Goal: Transaction & Acquisition: Purchase product/service

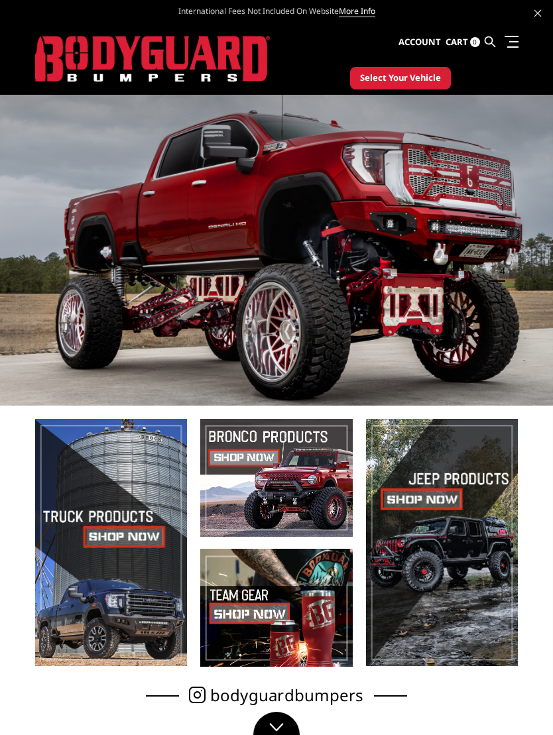
click at [421, 80] on span "Select Your Vehicle" at bounding box center [400, 78] width 81 height 13
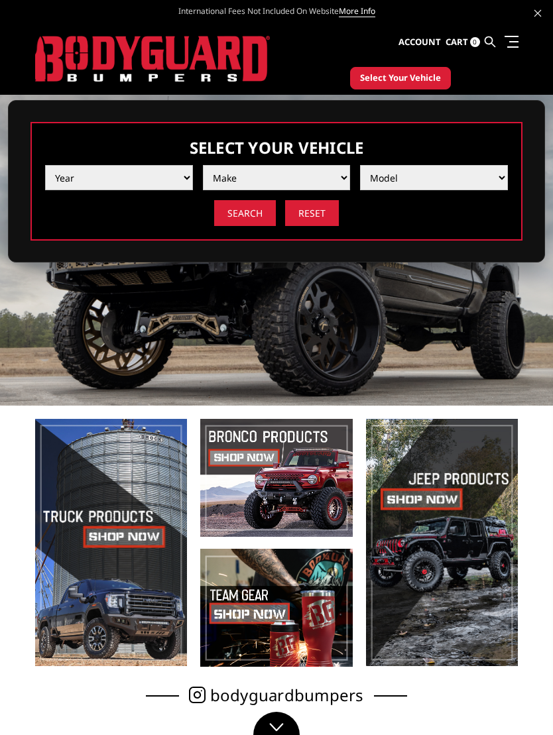
click at [182, 179] on select "Year [DATE] 2024 2023 2022 2021 2020 2019 2018 2017 2016 2015 2014 2013 2012 20…" at bounding box center [119, 177] width 148 height 25
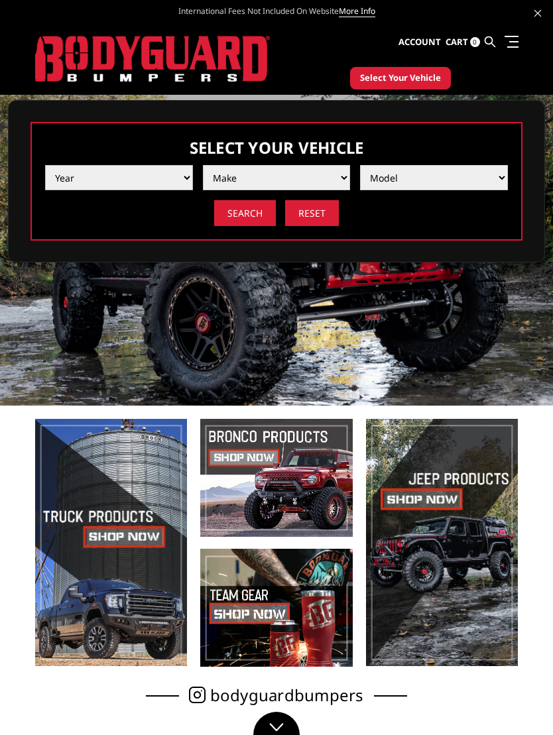
select select "yr_2011"
click at [349, 180] on select "Make Chevrolet Ford GMC Ram Toyota" at bounding box center [277, 177] width 148 height 25
select select "mk_ford"
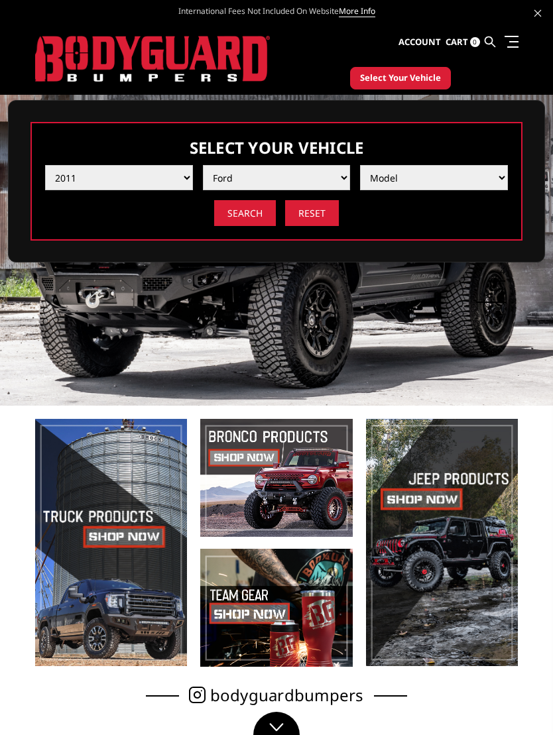
click at [497, 177] on select "Model F250 / F350 F450 F550" at bounding box center [434, 177] width 148 height 25
select select "md_f250-f350"
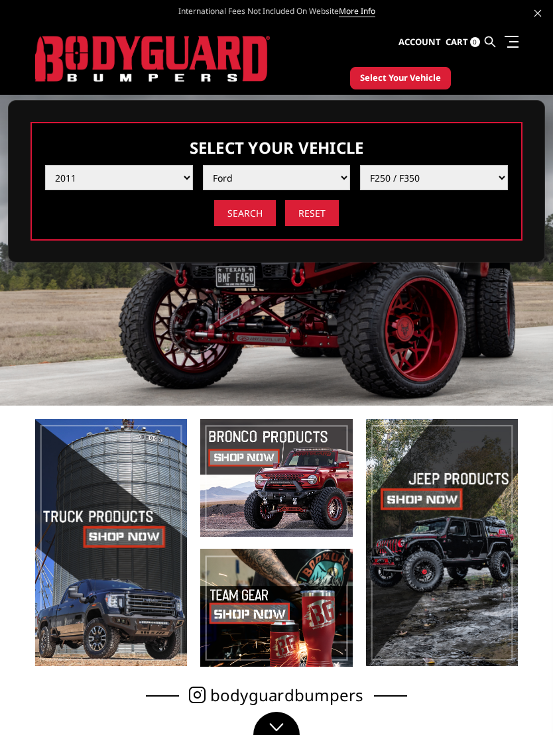
click at [260, 217] on input "Search" at bounding box center [245, 213] width 62 height 26
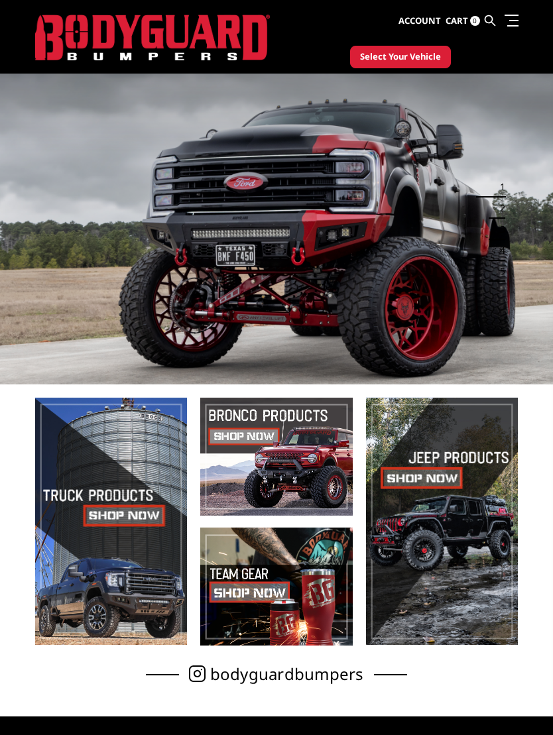
scroll to position [21, 0]
